Goal: Navigation & Orientation: Understand site structure

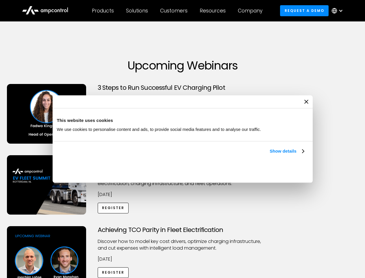
click at [270, 154] on link "Show details" at bounding box center [287, 151] width 34 height 7
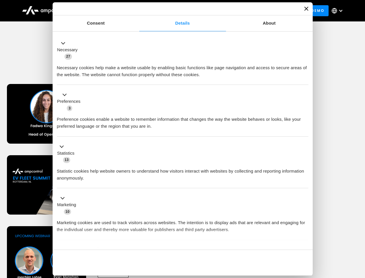
click at [305, 78] on div "Necessary cookies help make a website usable by enabling basic functions like p…" at bounding box center [183, 69] width 252 height 18
click at [359, 233] on div "Achieving TCO Parity in Fleet Electrification Discover how to model key cost dr…" at bounding box center [182, 271] width 363 height 91
click at [178, 11] on div "Customers" at bounding box center [173, 11] width 27 height 6
click at [103, 11] on div "Products" at bounding box center [103, 11] width 22 height 6
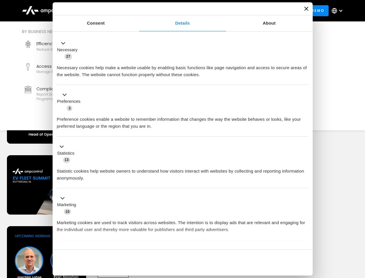
click at [137, 11] on div "Solutions" at bounding box center [137, 11] width 22 height 6
click at [175, 11] on div "Customers" at bounding box center [173, 11] width 27 height 6
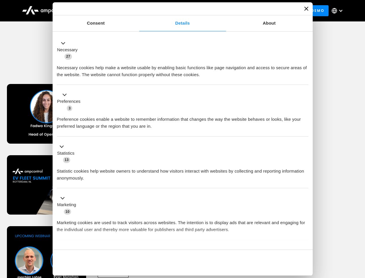
click at [214, 11] on div "Resources" at bounding box center [213, 11] width 26 height 6
click at [252, 11] on div "Company" at bounding box center [250, 11] width 25 height 6
click at [339, 11] on div at bounding box center [341, 10] width 5 height 5
